Goal: Information Seeking & Learning: Learn about a topic

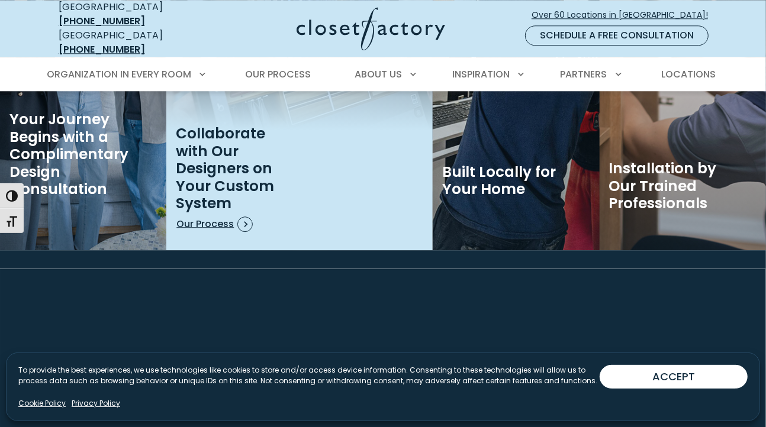
scroll to position [1909, 0]
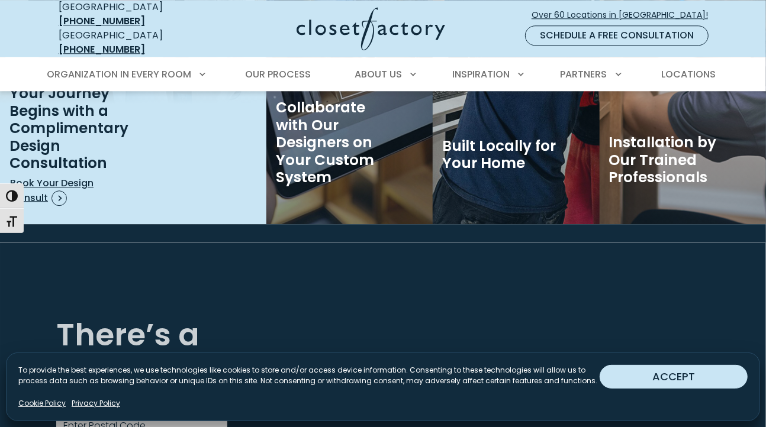
click at [682, 381] on button "ACCEPT" at bounding box center [674, 377] width 148 height 24
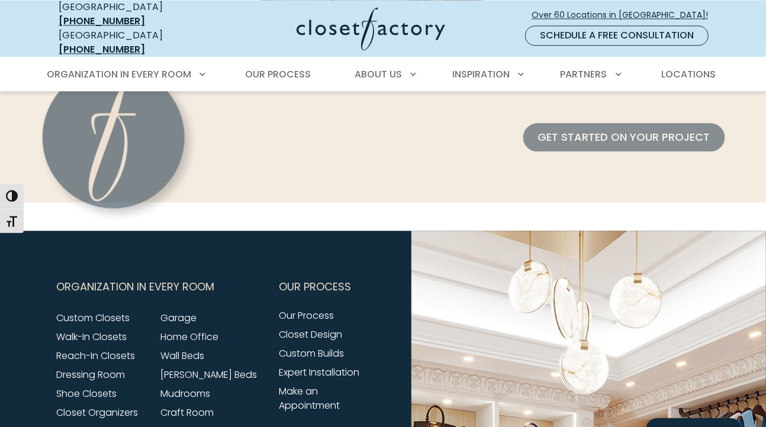
scroll to position [4777, 0]
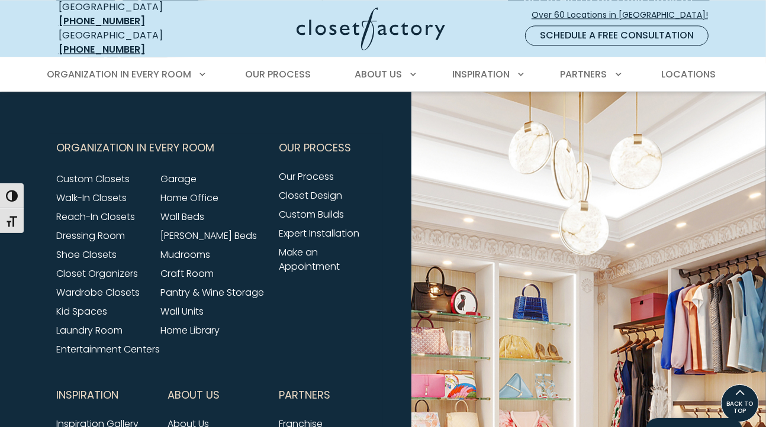
scroll to position [4451, 0]
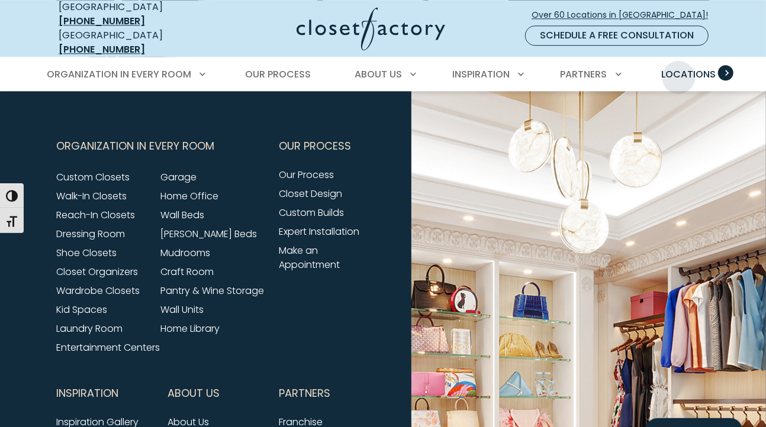
click at [681, 68] on span "Locations" at bounding box center [688, 74] width 54 height 14
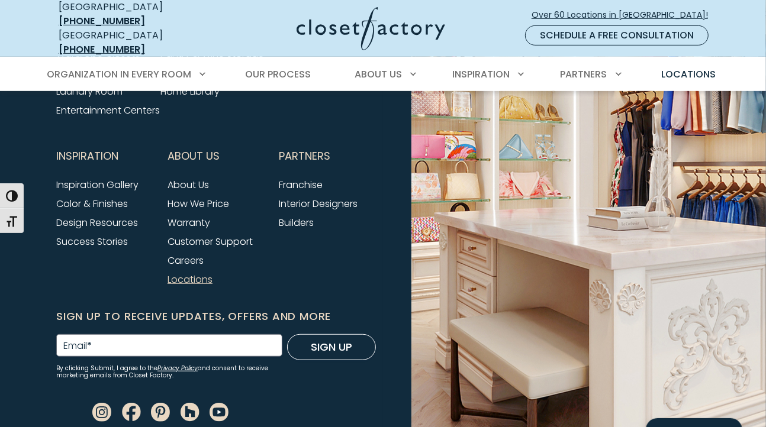
scroll to position [3122, 0]
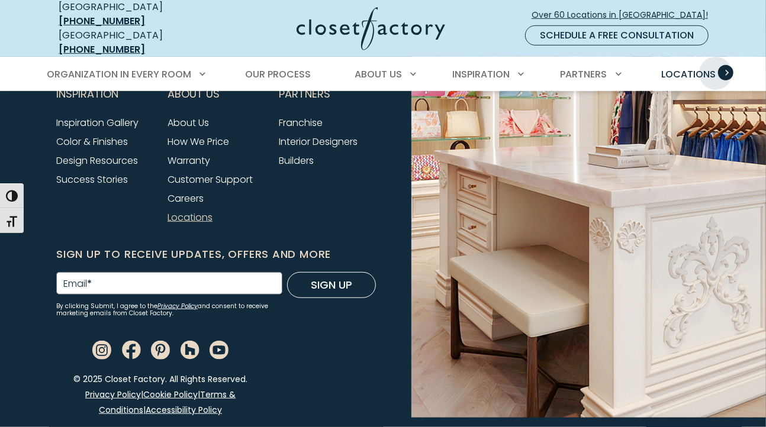
click at [716, 58] on link "Locations" at bounding box center [688, 74] width 78 height 33
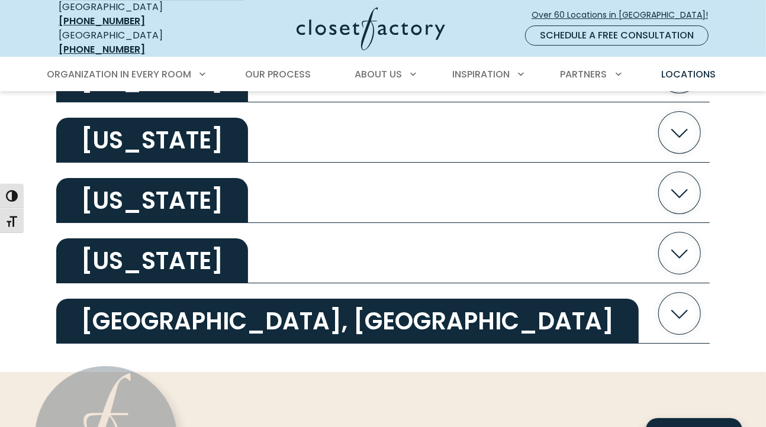
scroll to position [2379, 0]
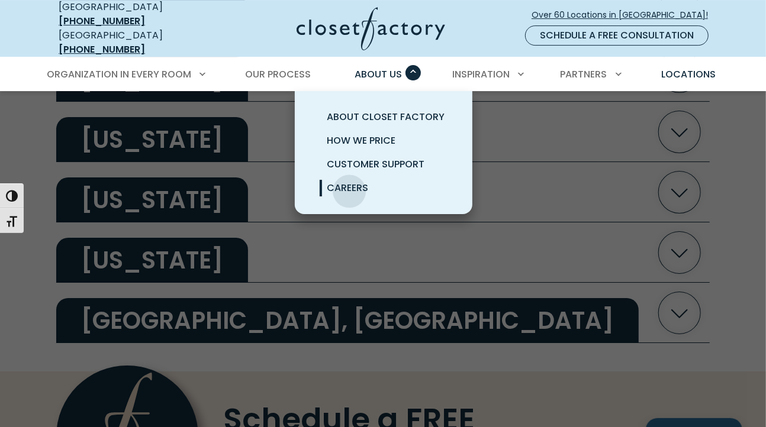
click at [349, 181] on span "Careers" at bounding box center [347, 188] width 41 height 14
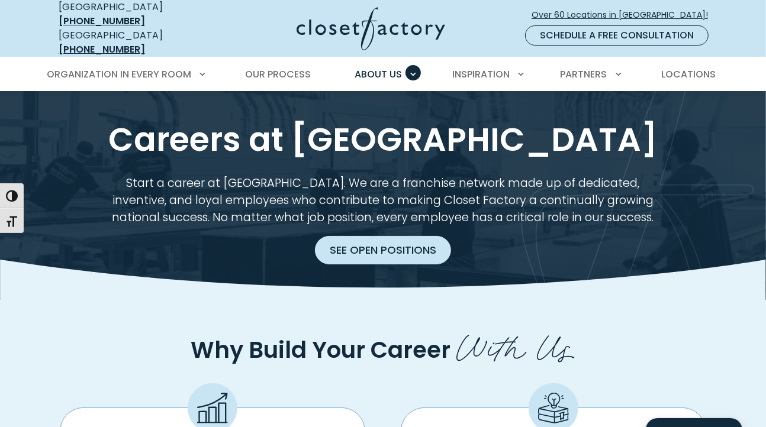
click at [349, 241] on link "See Open Positions" at bounding box center [383, 250] width 136 height 28
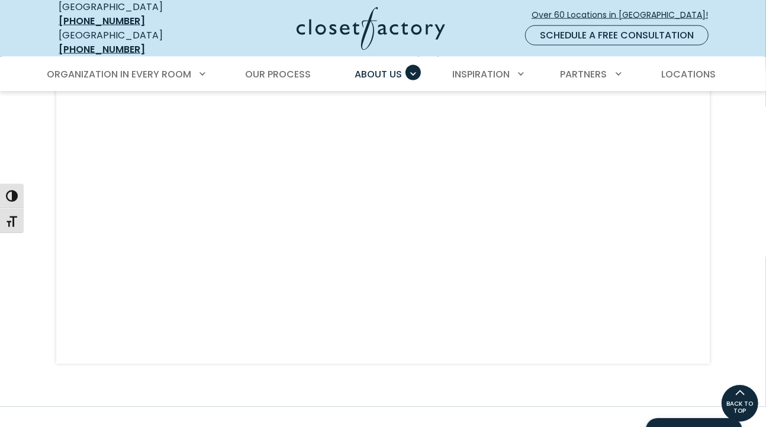
scroll to position [981, 0]
